Goal: Task Accomplishment & Management: Manage account settings

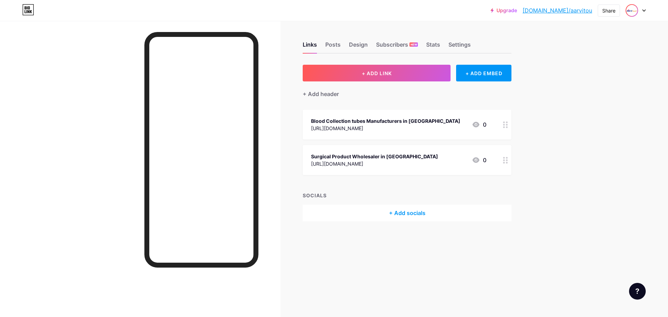
click at [635, 11] on img at bounding box center [632, 10] width 11 height 11
click at [578, 100] on li "Logout" at bounding box center [602, 97] width 86 height 19
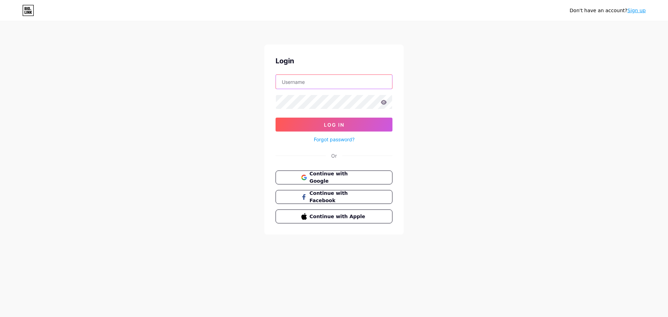
type input "walshdental29@gmail.com"
click at [350, 177] on span "Continue with Google" at bounding box center [338, 177] width 58 height 15
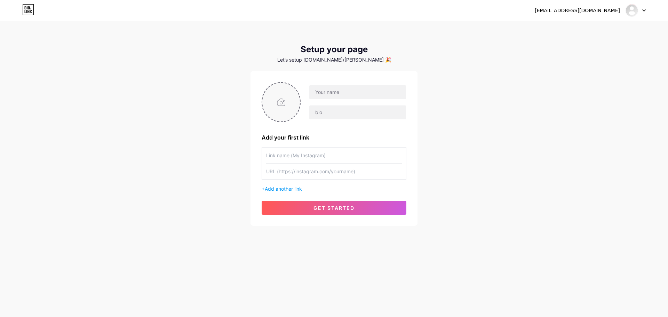
click at [287, 105] on input "file" at bounding box center [282, 102] width 38 height 39
type input "C:\fakepath\Media (1).jpeg"
click at [328, 93] on input "text" at bounding box center [358, 92] width 97 height 14
paste input "[PERSON_NAME]"
type input "[PERSON_NAME]"
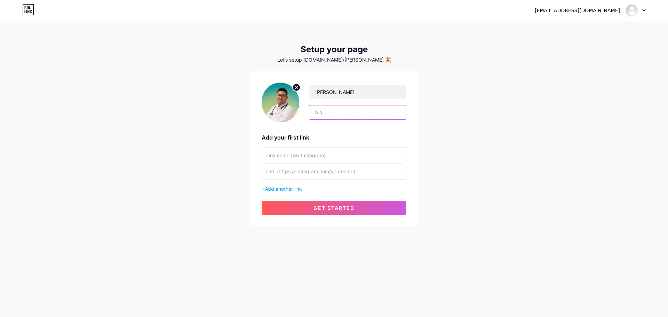
click at [326, 112] on input "text" at bounding box center [358, 112] width 97 height 14
paste input "[MEDICAL_DATA] treatment other than Surgery"
type input "[MEDICAL_DATA] treatment other than Surgery"
click at [275, 155] on input "text" at bounding box center [334, 156] width 136 height 16
paste input "[MEDICAL_DATA] treatment other than Surgery"
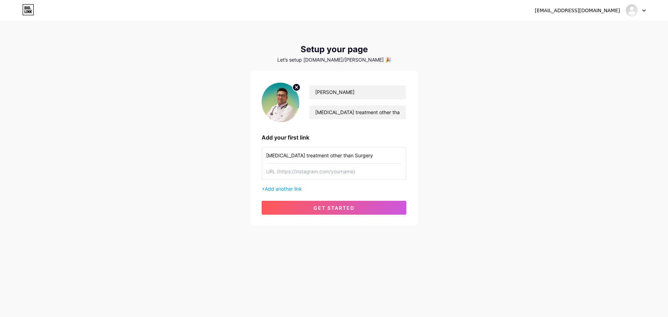
type input "[MEDICAL_DATA] treatment other than Surgery"
click at [298, 179] on div "[MEDICAL_DATA] treatment other than Surgery" at bounding box center [334, 163] width 145 height 32
click at [303, 174] on input "text" at bounding box center [334, 172] width 136 height 16
paste input "[URL][DOMAIN_NAME]"
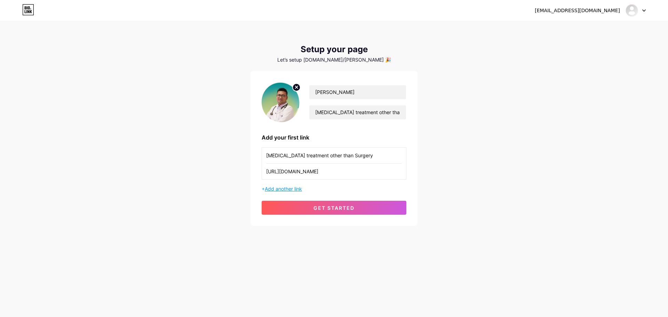
type input "[URL][DOMAIN_NAME]"
click at [281, 190] on span "Add another link" at bounding box center [283, 189] width 37 height 6
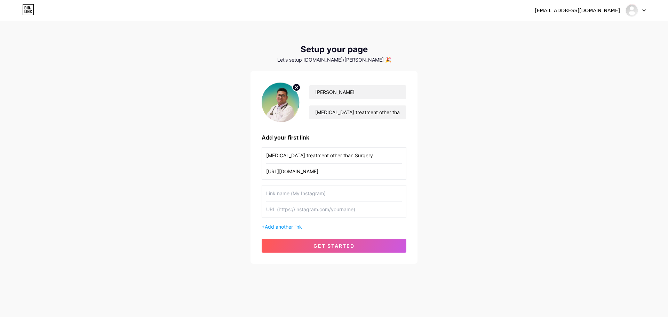
click at [276, 193] on input "text" at bounding box center [334, 194] width 136 height 16
paste input "[MEDICAL_DATA] treatment for advanced stage [MEDICAL_DATA]"
type input "[MEDICAL_DATA] treatment for advanced stage [MEDICAL_DATA]"
click at [292, 213] on input "text" at bounding box center [334, 210] width 136 height 16
paste input "[URL][DOMAIN_NAME]"
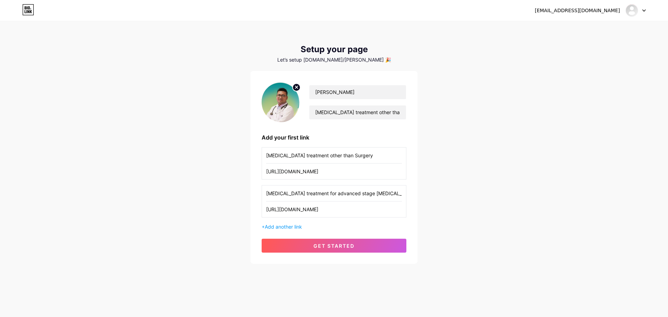
scroll to position [0, 32]
type input "[URL][DOMAIN_NAME]"
click at [305, 246] on button "get started" at bounding box center [334, 246] width 145 height 14
